Goal: Navigation & Orientation: Find specific page/section

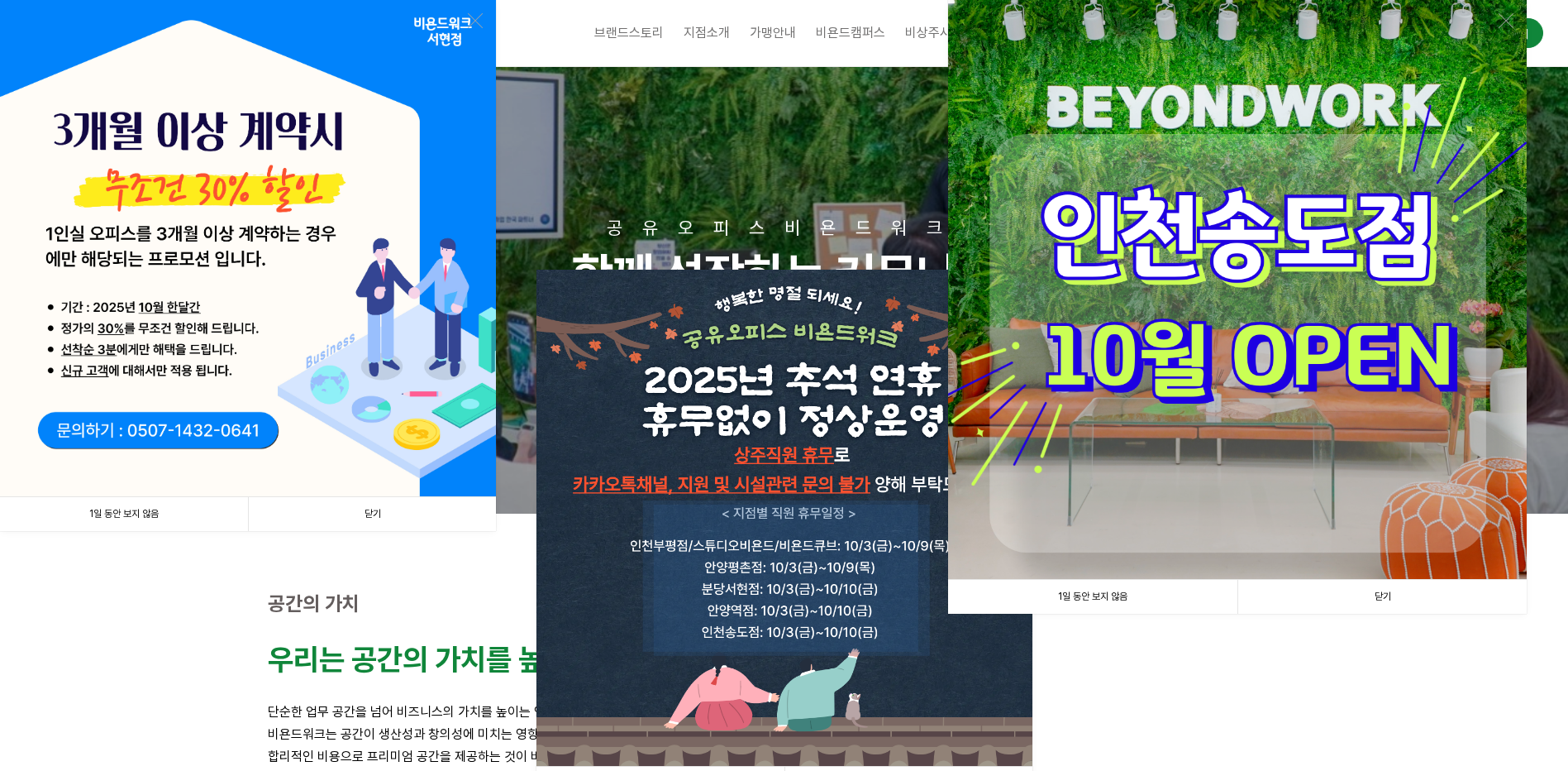
drag, startPoint x: 1327, startPoint y: 589, endPoint x: 1316, endPoint y: 587, distance: 11.2
click at [1327, 589] on link "닫기" at bounding box center [1382, 596] width 289 height 34
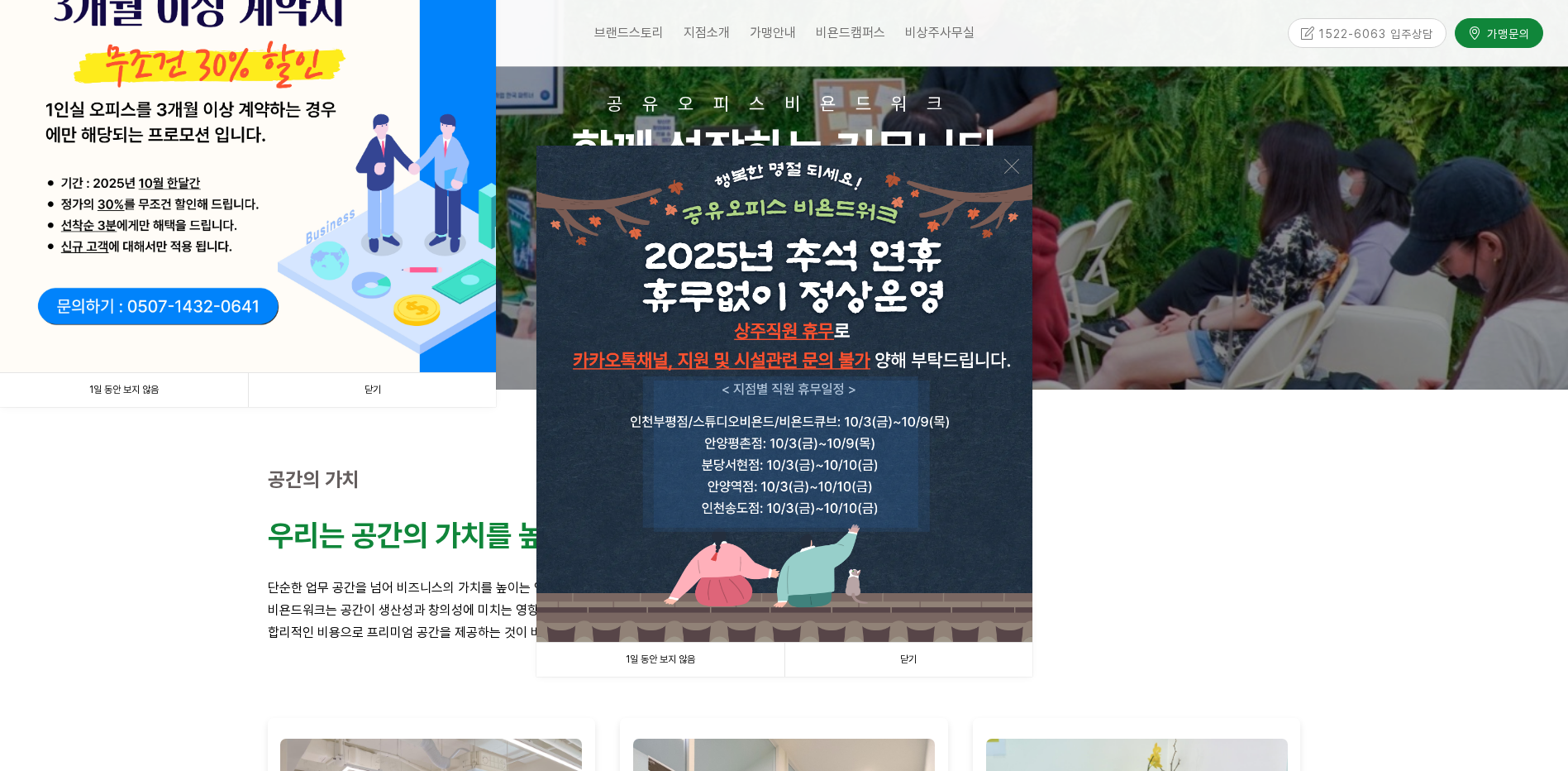
scroll to position [82, 0]
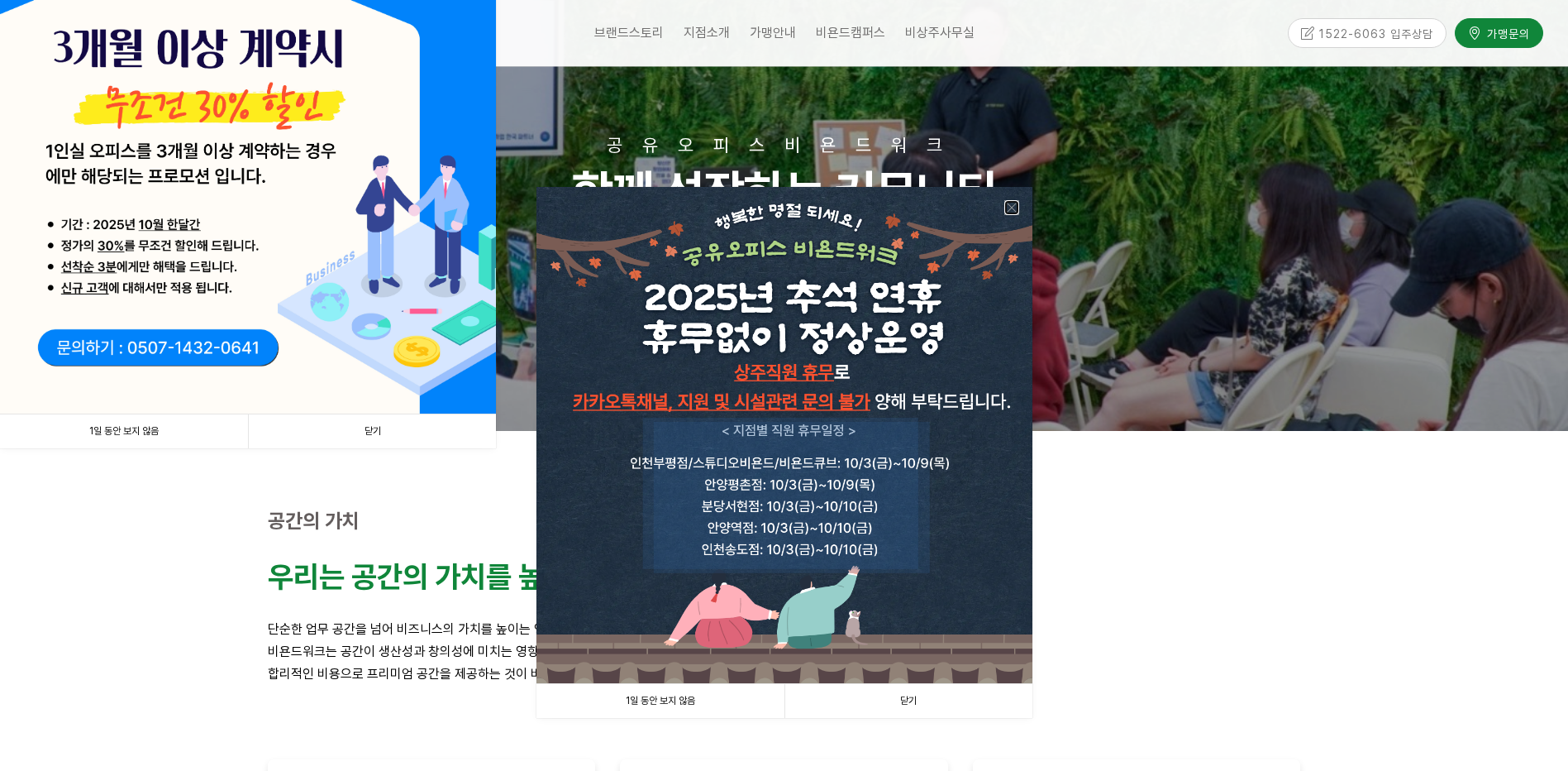
click at [1008, 203] on link at bounding box center [1011, 207] width 15 height 15
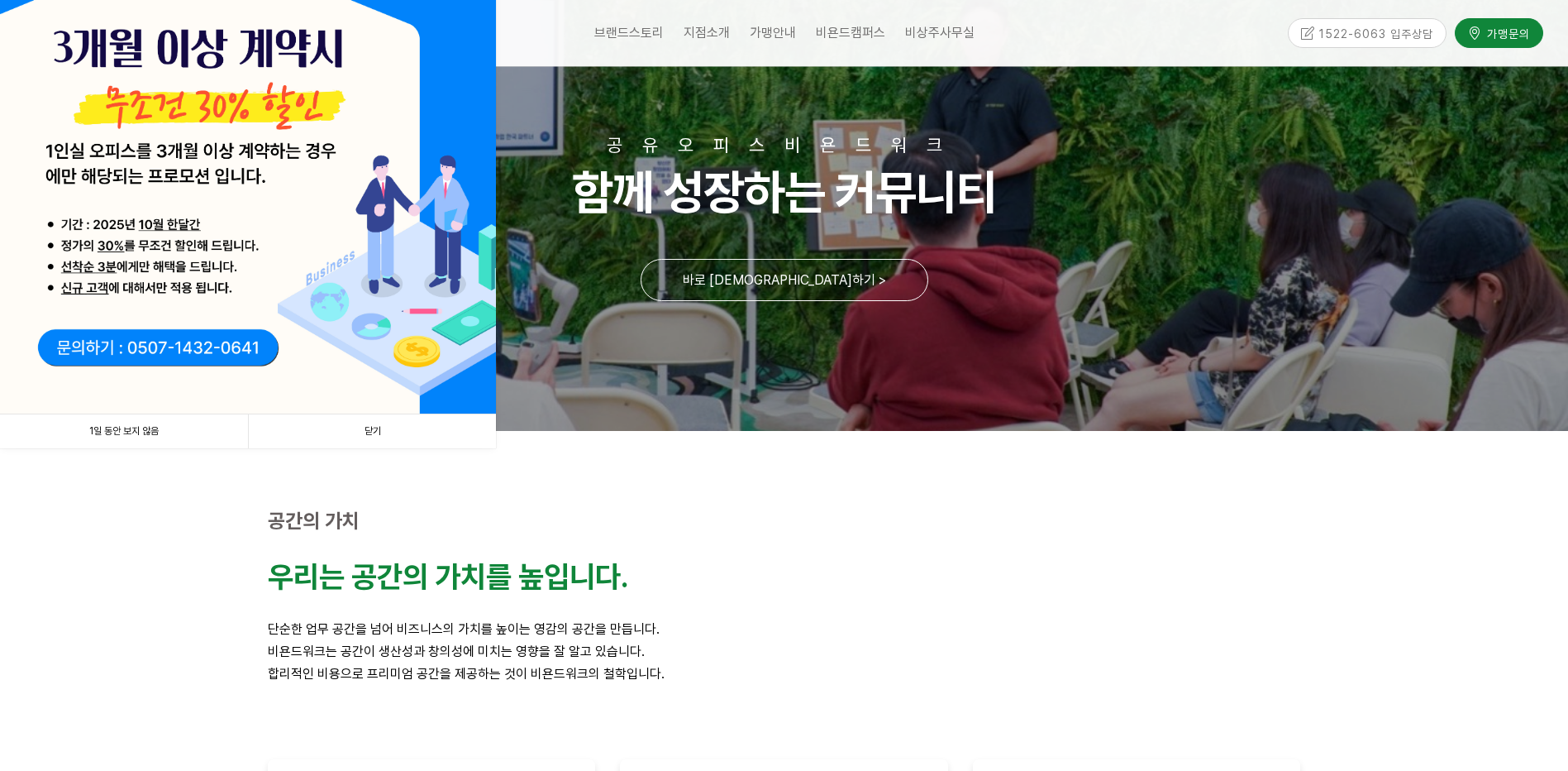
click at [438, 433] on link "닫기" at bounding box center [372, 431] width 248 height 34
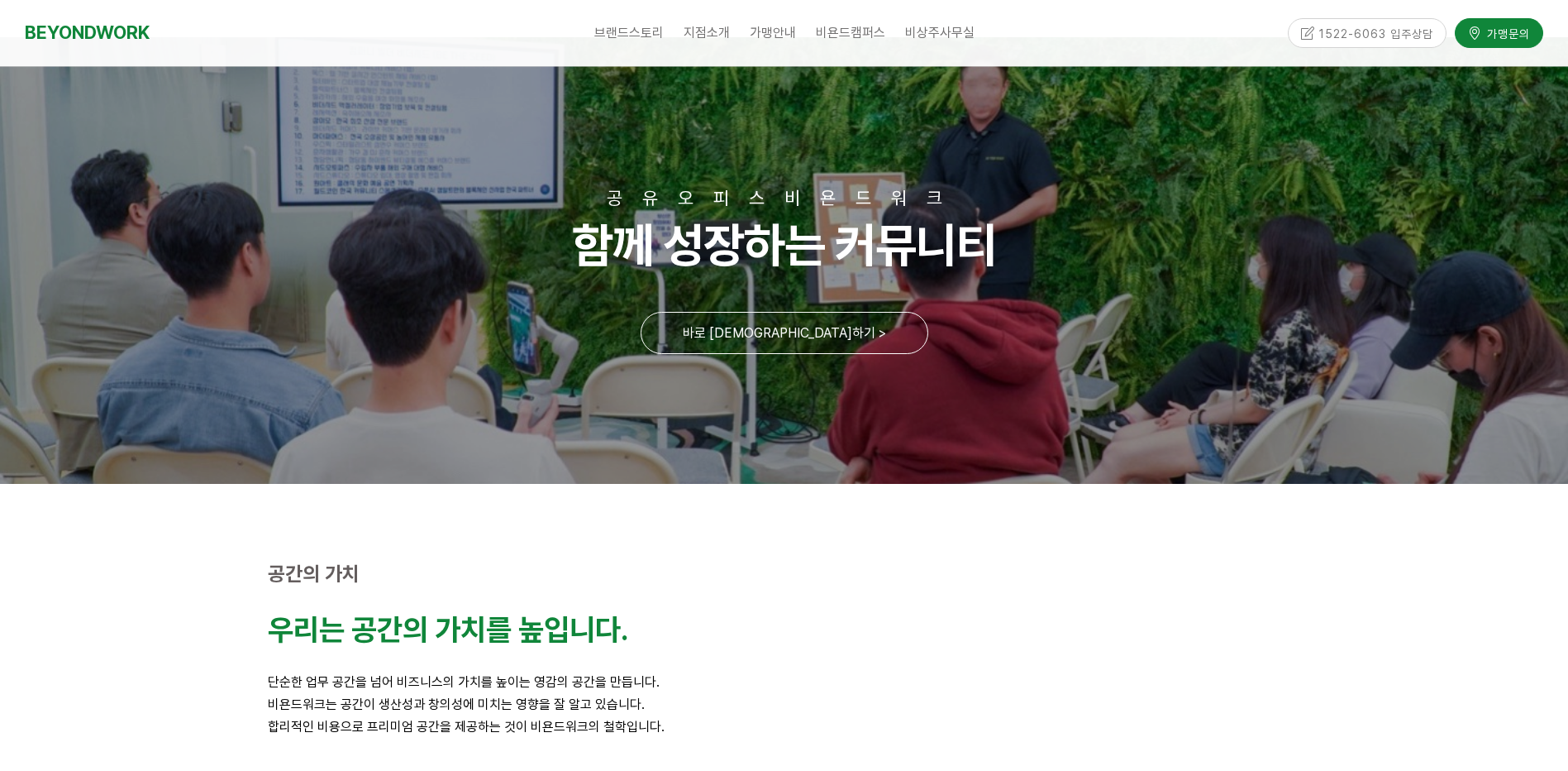
scroll to position [0, 0]
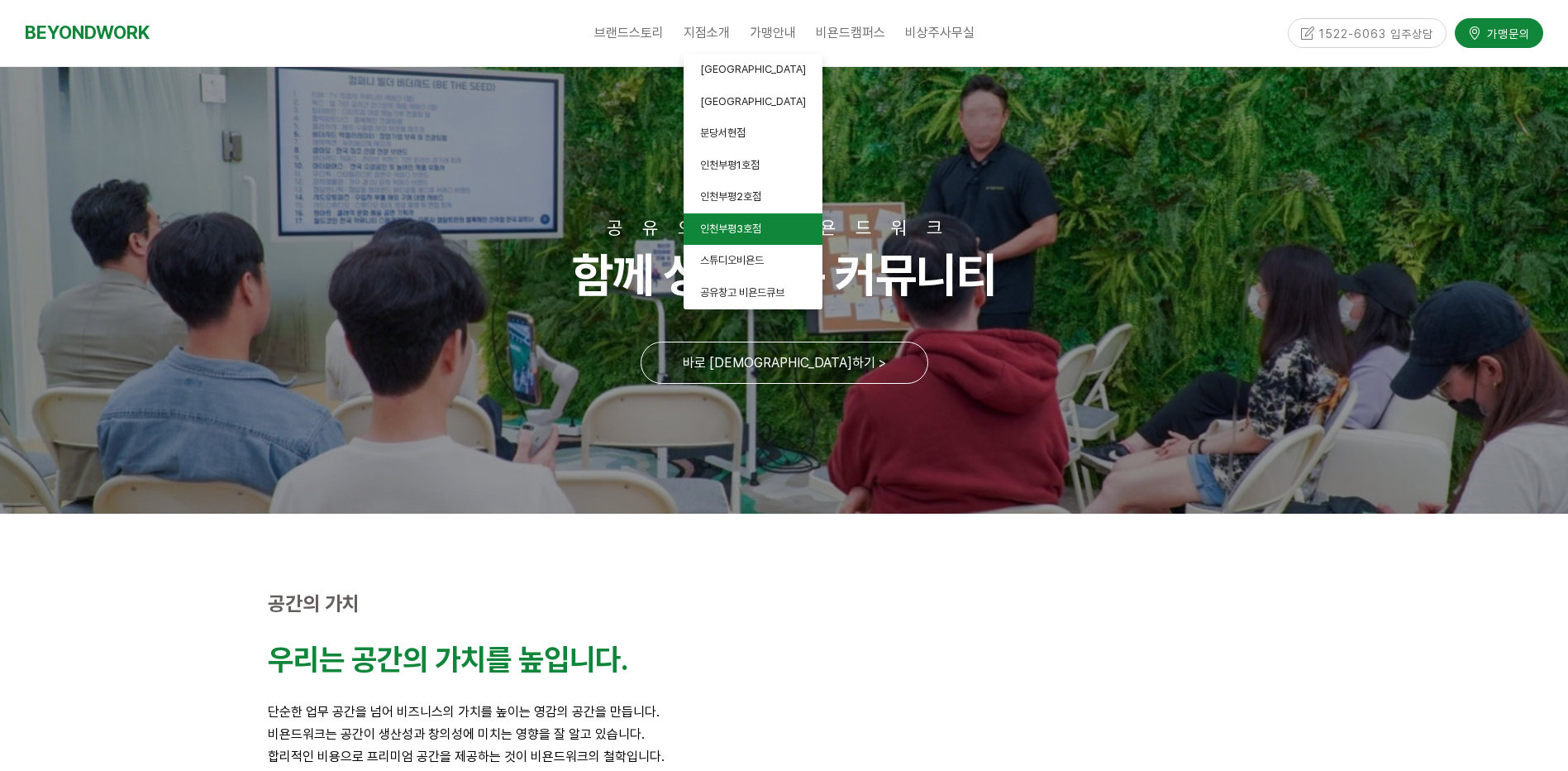
click at [775, 229] on link "인천부평3호점" at bounding box center [753, 229] width 139 height 32
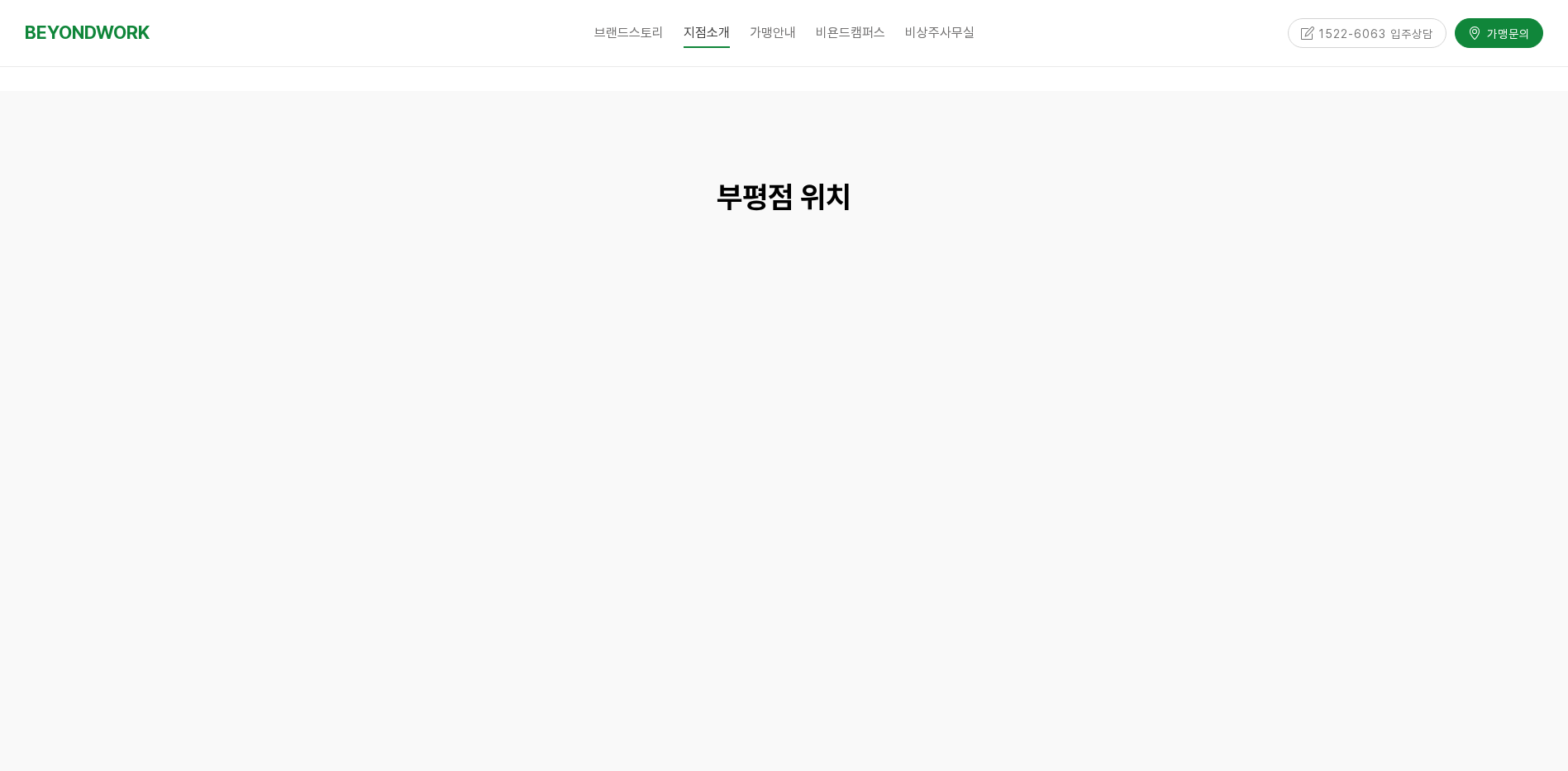
scroll to position [7607, 0]
